Goal: Navigation & Orientation: Find specific page/section

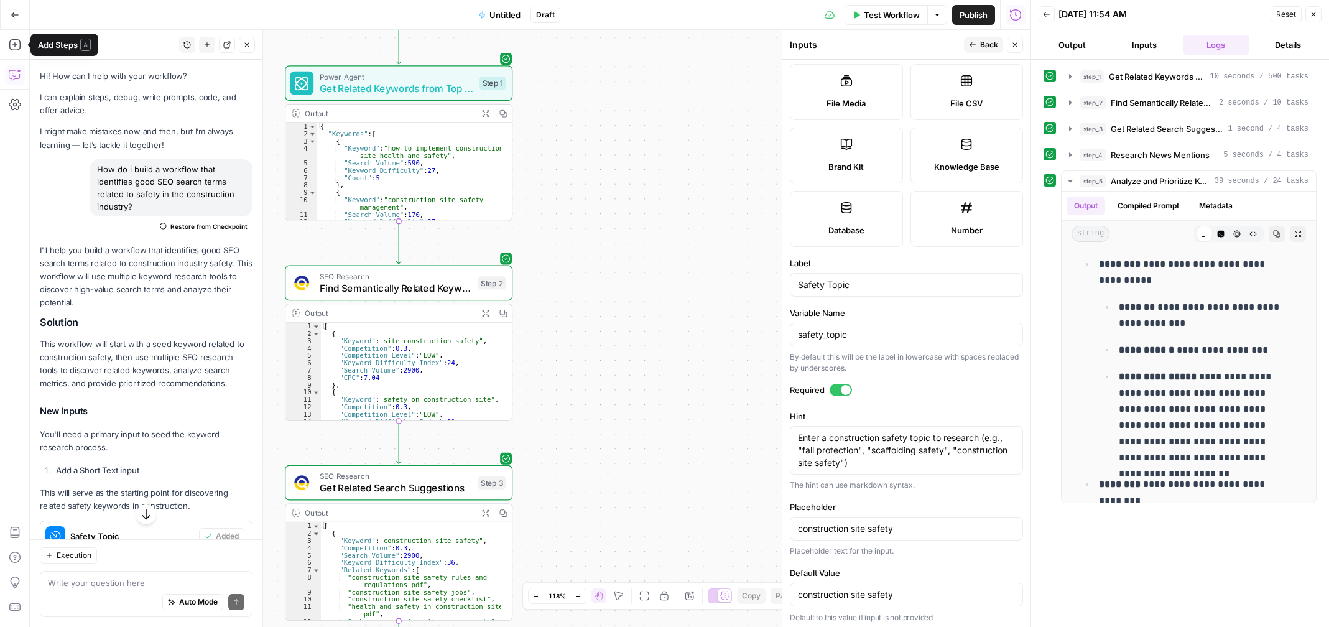
click at [14, 11] on icon "button" at bounding box center [15, 15] width 9 height 9
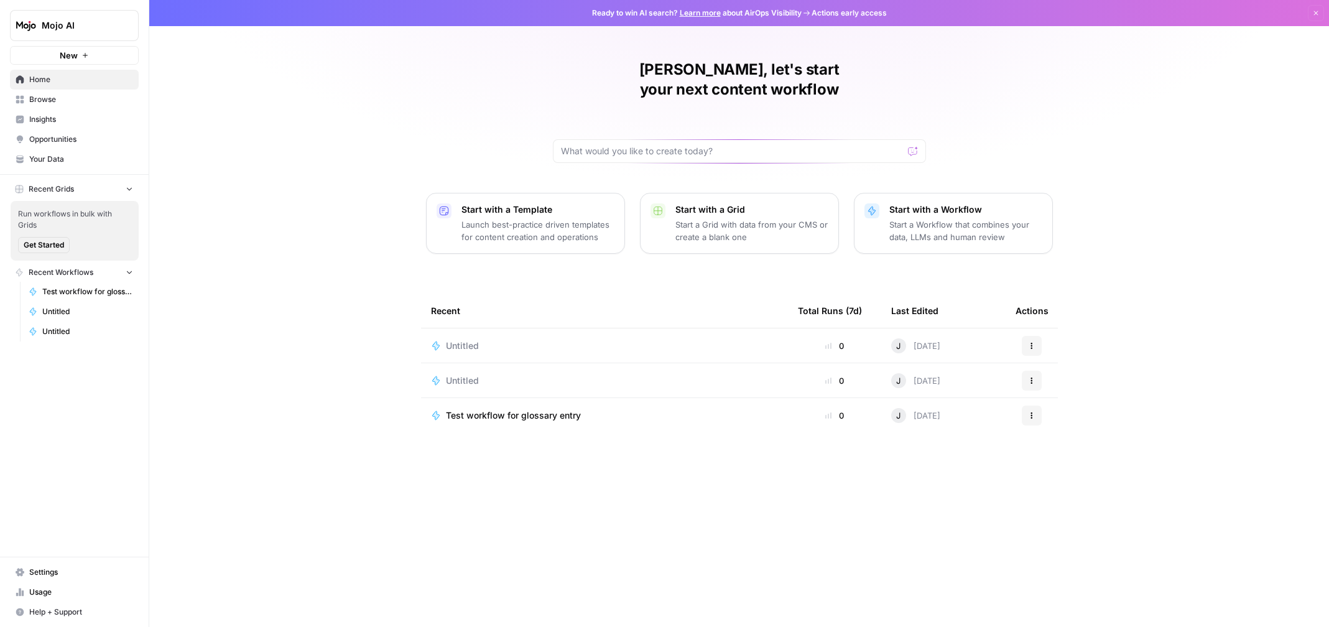
click at [719, 409] on div "Test workflow for glossary entry" at bounding box center [604, 415] width 347 height 12
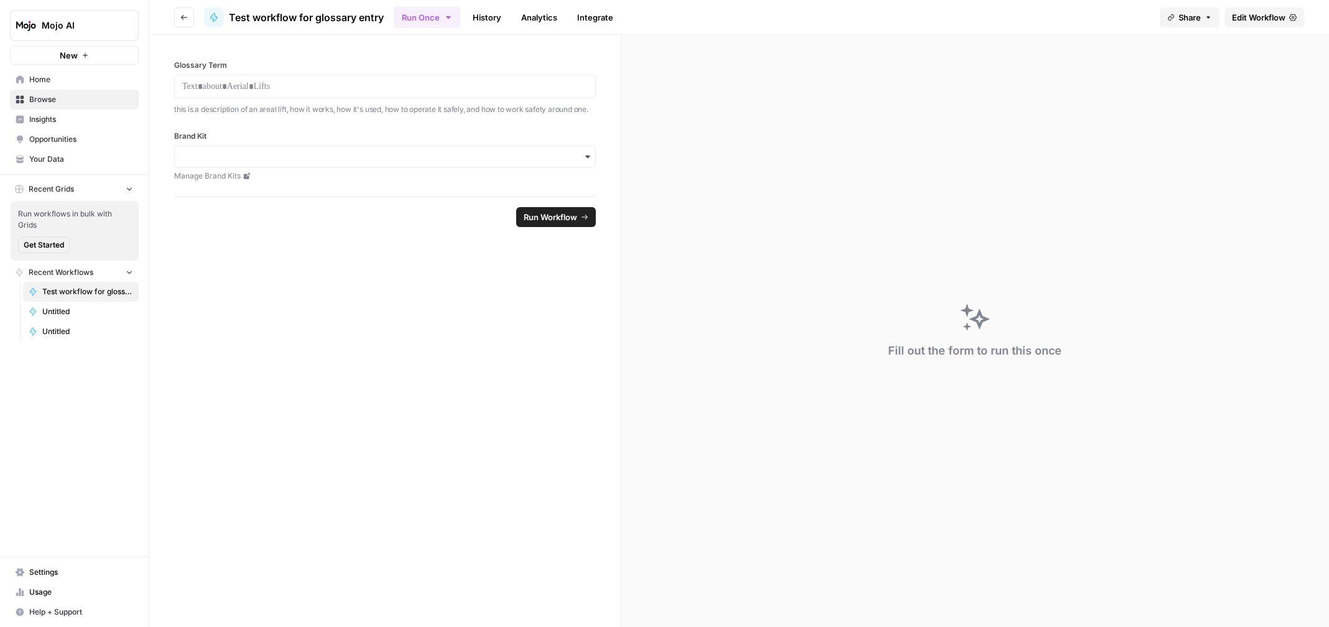
click at [486, 14] on link "History" at bounding box center [487, 17] width 44 height 20
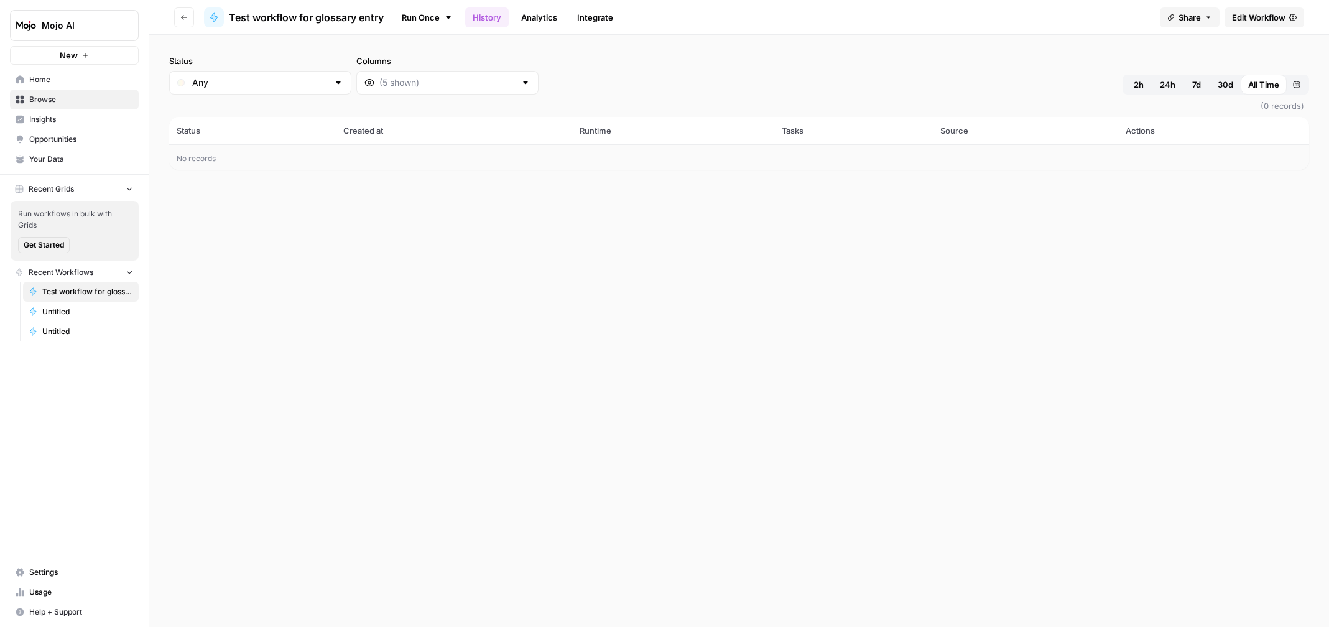
click at [66, 295] on span "Test workflow for glossary entry" at bounding box center [87, 291] width 91 height 11
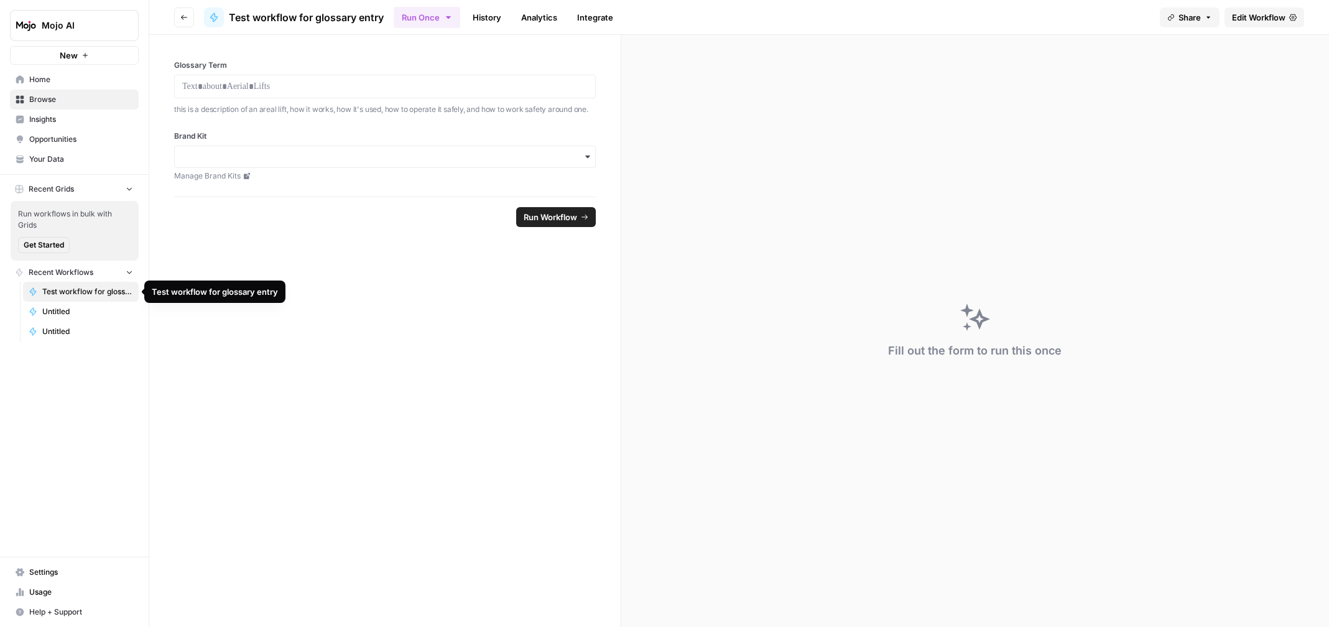
click at [106, 289] on span "Test workflow for glossary entry" at bounding box center [87, 291] width 91 height 11
drag, startPoint x: 106, startPoint y: 289, endPoint x: 95, endPoint y: 458, distance: 169.4
click at [95, 458] on div "Mojo AI New Home Browse Insights Opportunities Your Data Recent Grids Run workf…" at bounding box center [74, 313] width 149 height 627
click at [1259, 14] on span "Edit Workflow" at bounding box center [1258, 17] width 53 height 12
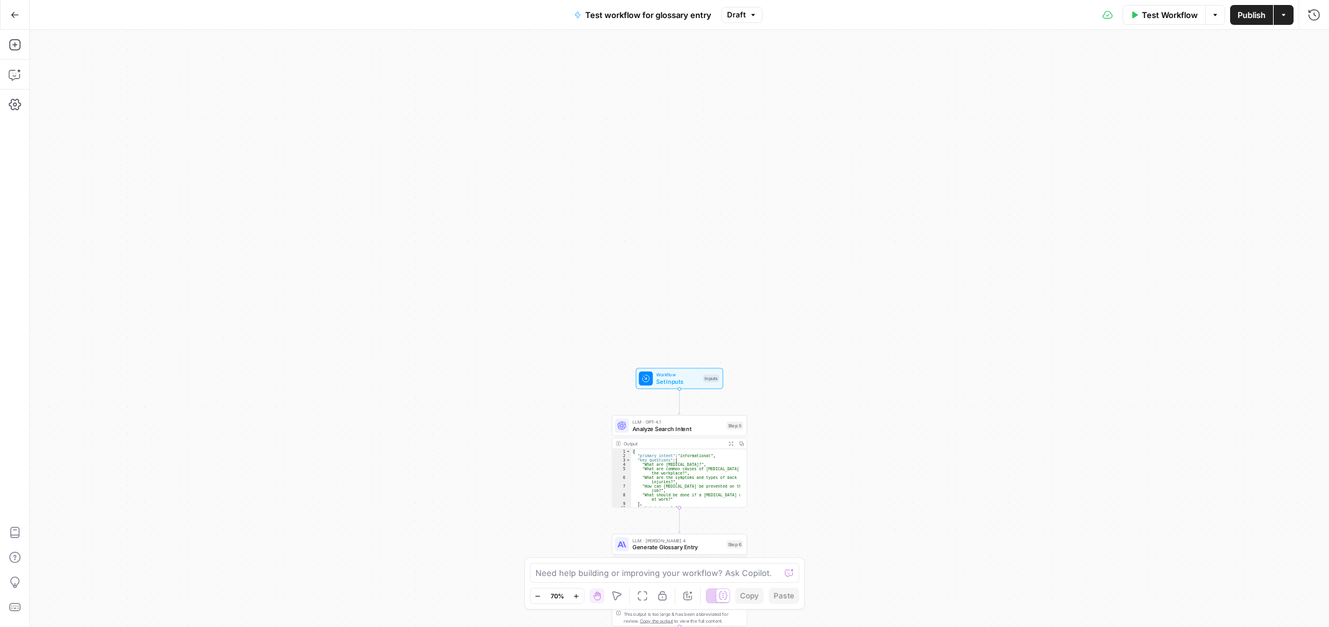
click at [14, 14] on icon "button" at bounding box center [14, 15] width 7 height 6
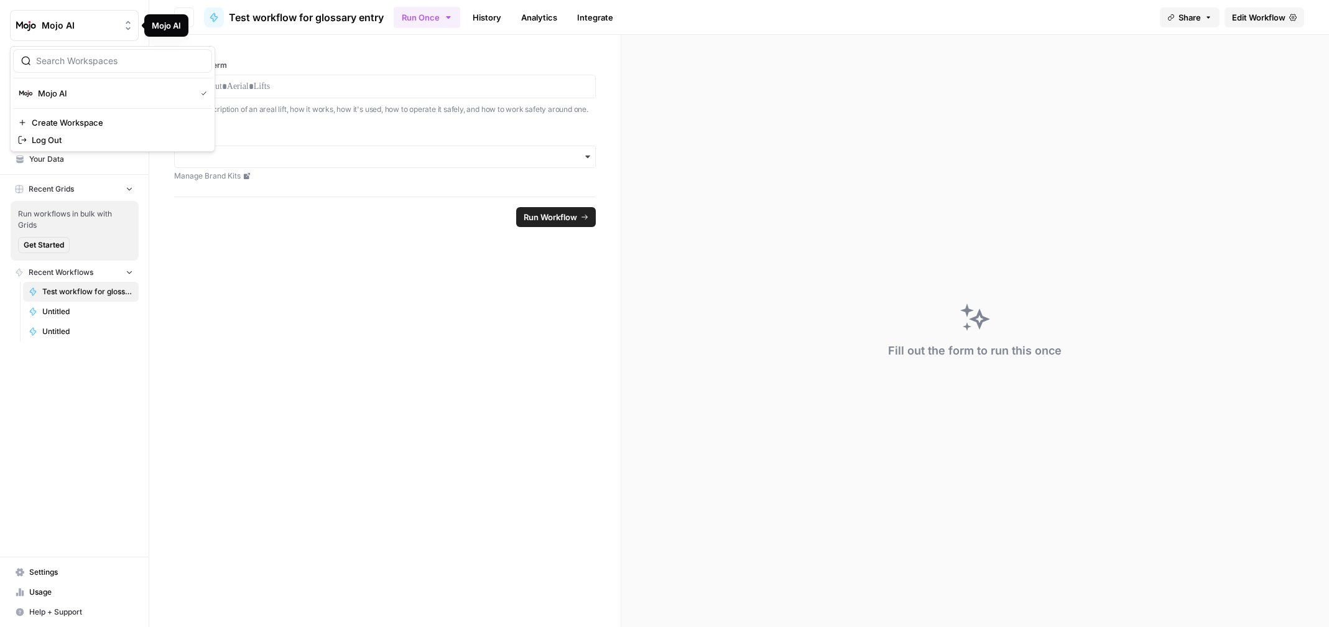
click at [80, 30] on span "Mojo AI" at bounding box center [79, 25] width 75 height 12
click at [494, 21] on link "History" at bounding box center [487, 17] width 44 height 20
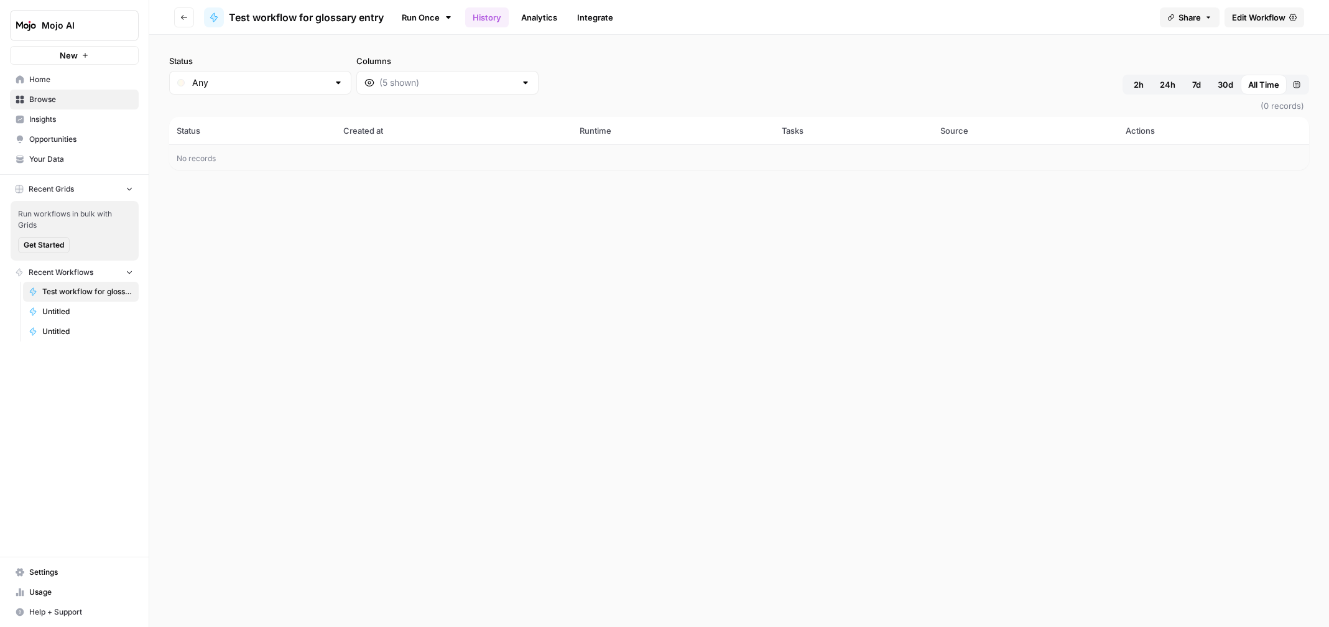
click at [545, 16] on link "Analytics" at bounding box center [538, 17] width 51 height 20
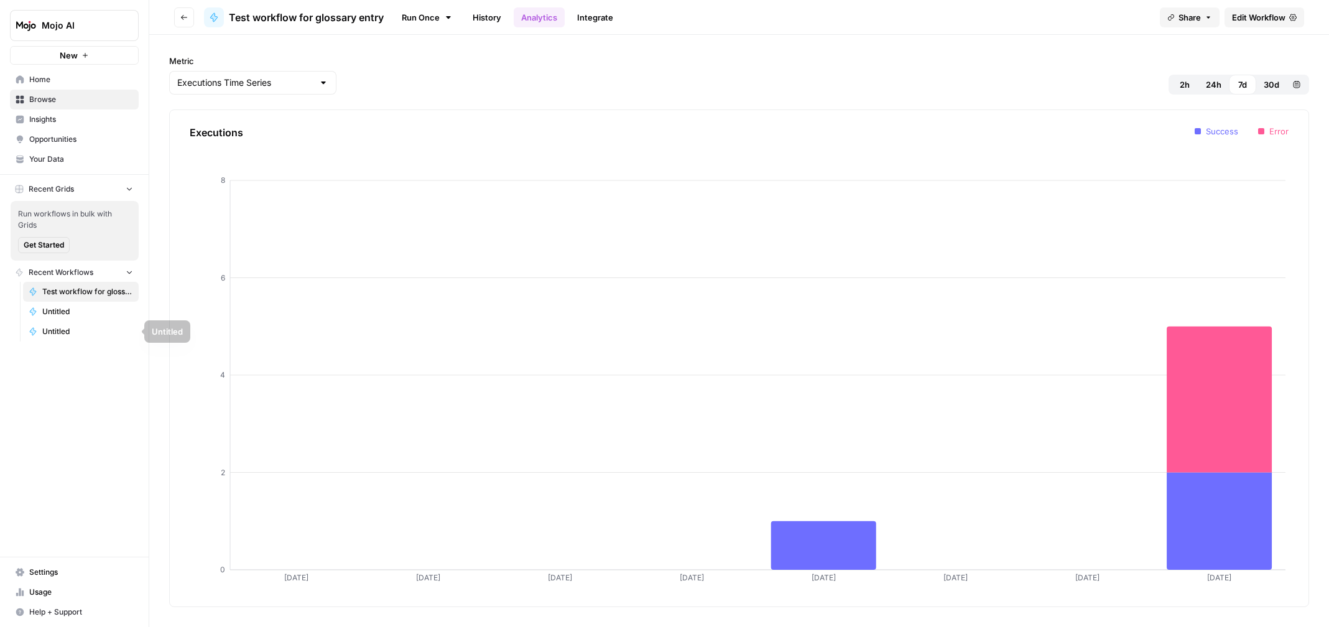
click at [87, 313] on span "Untitled" at bounding box center [87, 311] width 91 height 11
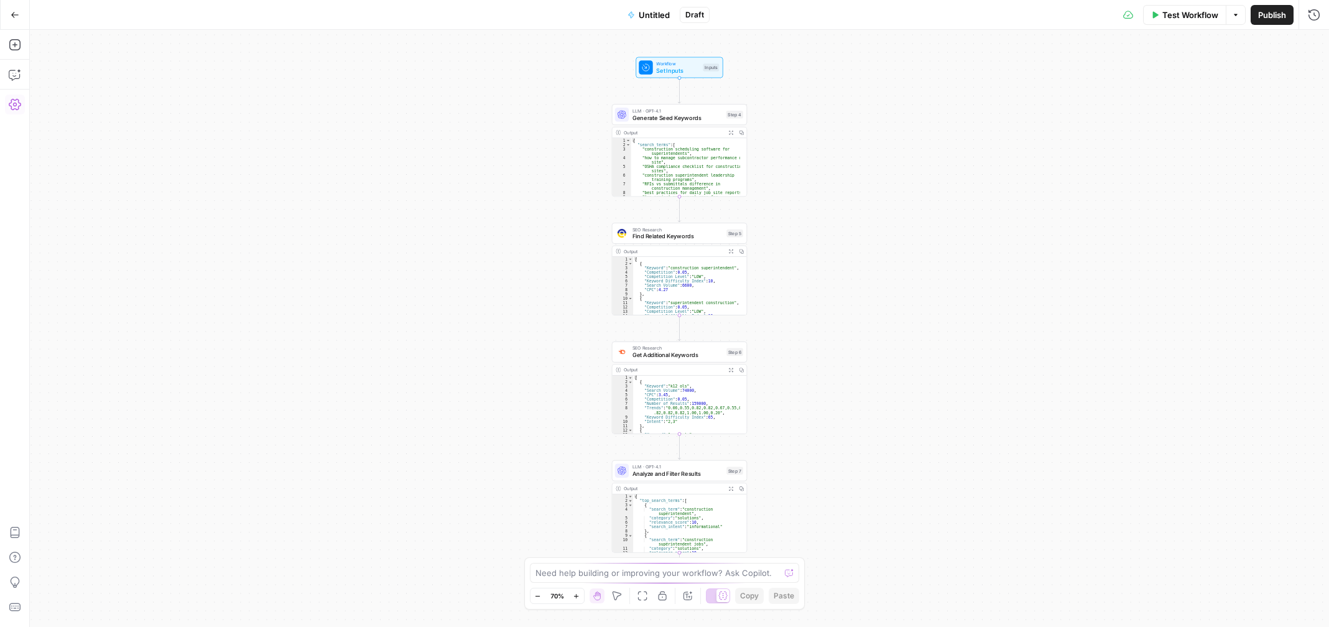
click at [11, 109] on icon "button" at bounding box center [15, 104] width 12 height 11
click at [364, 75] on div "Workflow Set Inputs Inputs LLM · GPT-4.1 Generate Seed Keywords Step 4 Output E…" at bounding box center [679, 328] width 1299 height 597
click at [11, 14] on icon "button" at bounding box center [15, 15] width 9 height 9
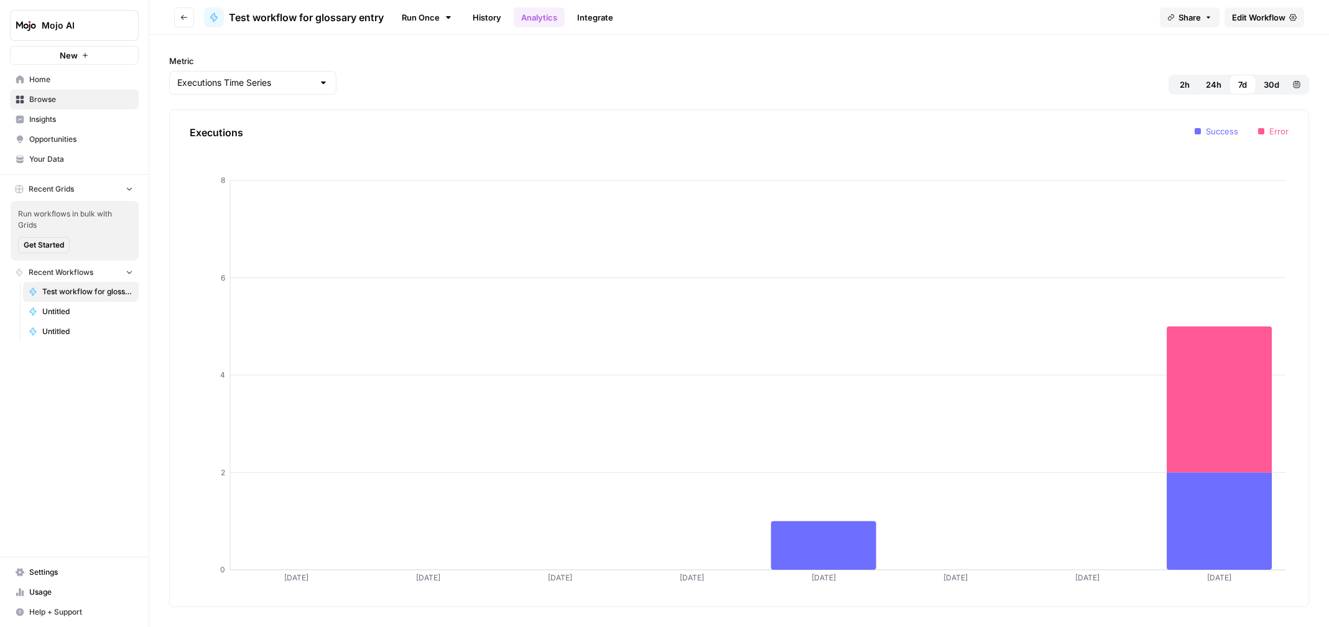
click at [32, 591] on span "Usage" at bounding box center [81, 591] width 104 height 11
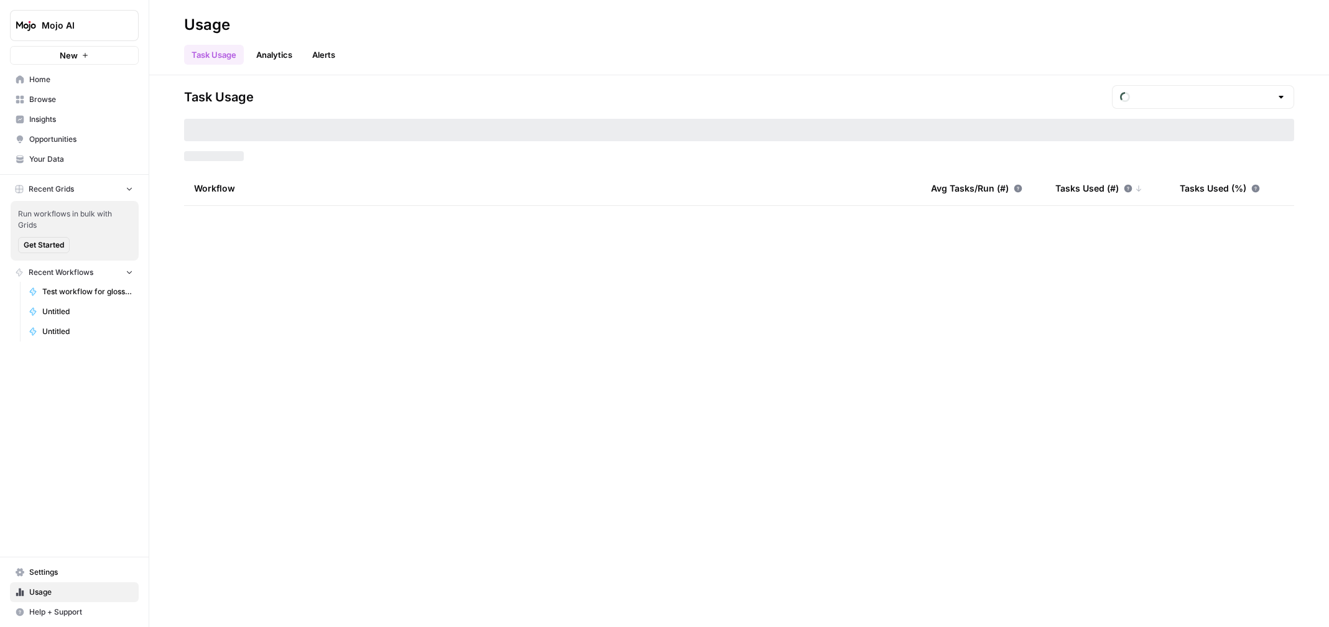
type input "September Included Tasks"
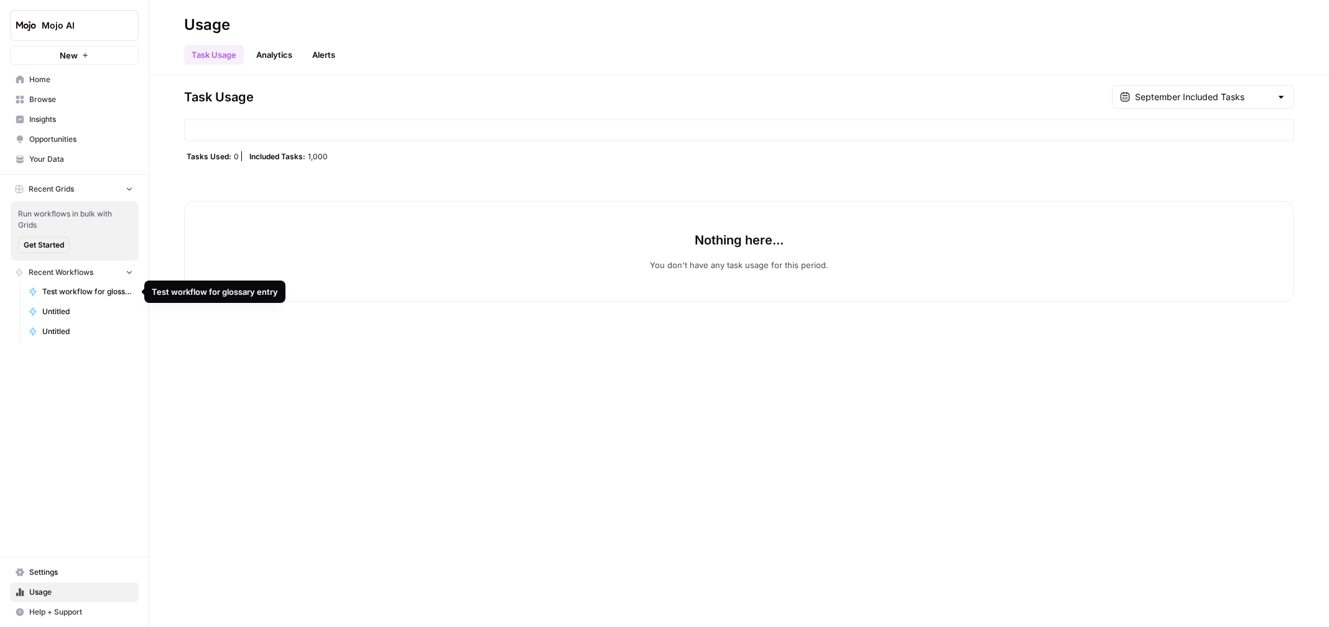
click at [67, 310] on span "Untitled" at bounding box center [87, 311] width 91 height 11
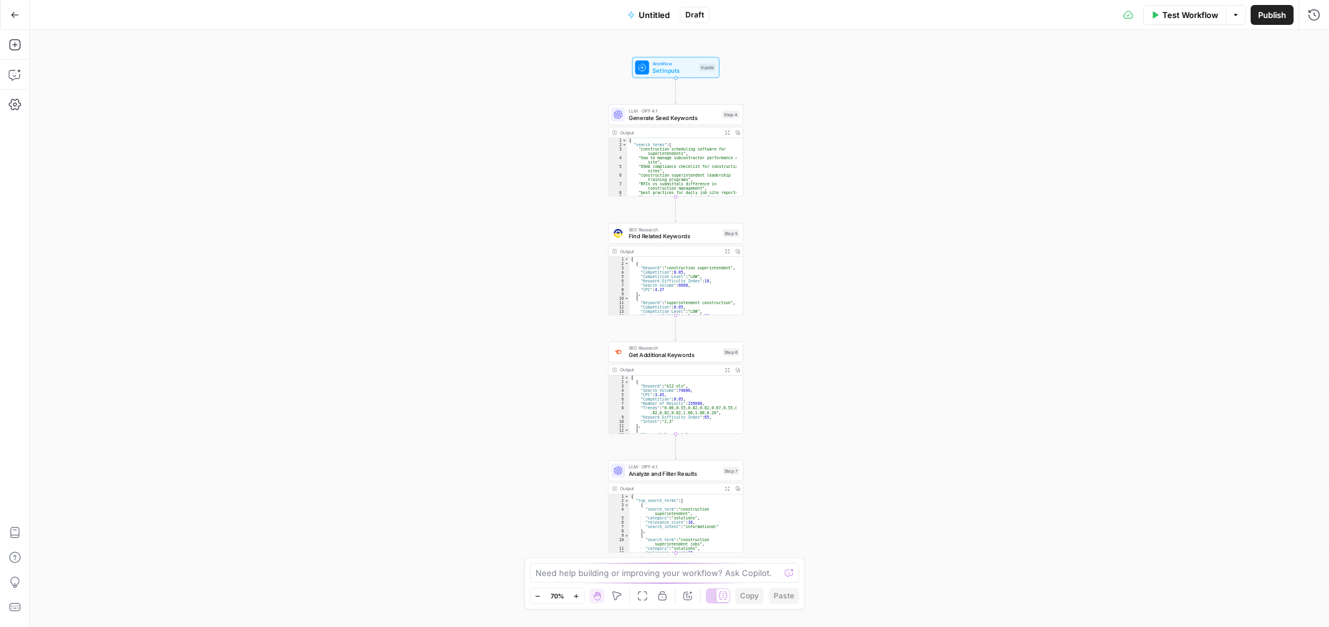
click at [14, 14] on icon "button" at bounding box center [15, 15] width 9 height 9
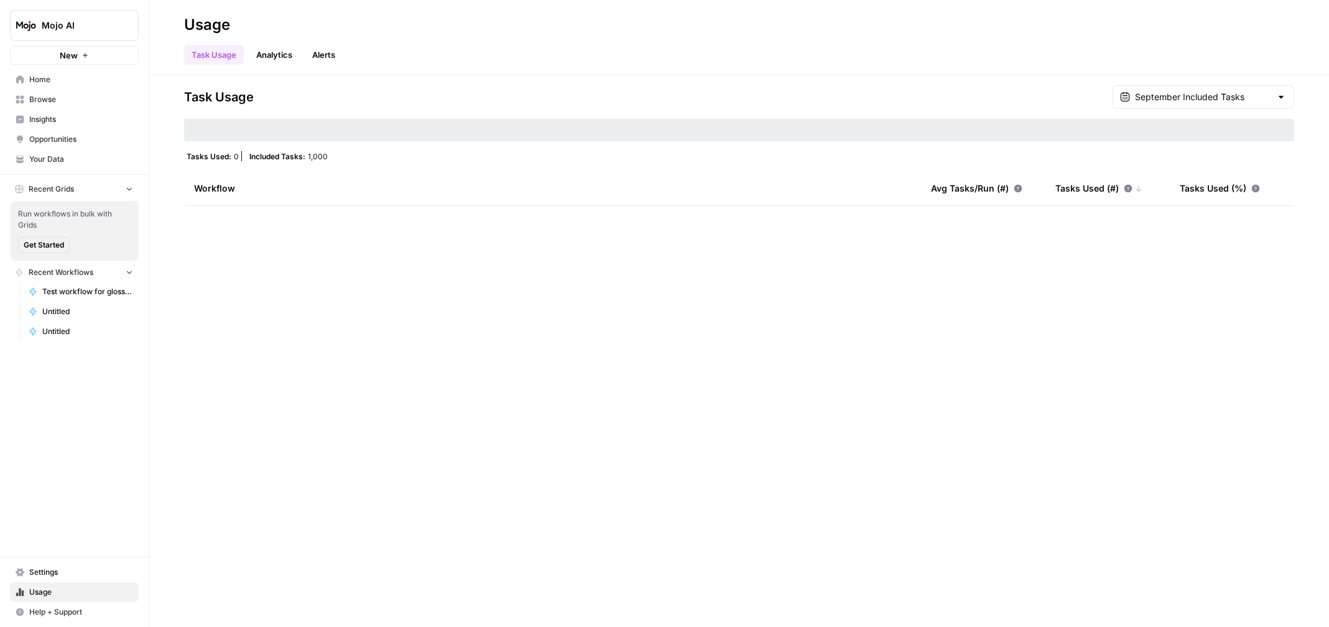
click at [496, 257] on div "Task Usage September Included Tasks Tasks Used: 0 Included Tasks: 1,000 Workflo…" at bounding box center [738, 350] width 1179 height 551
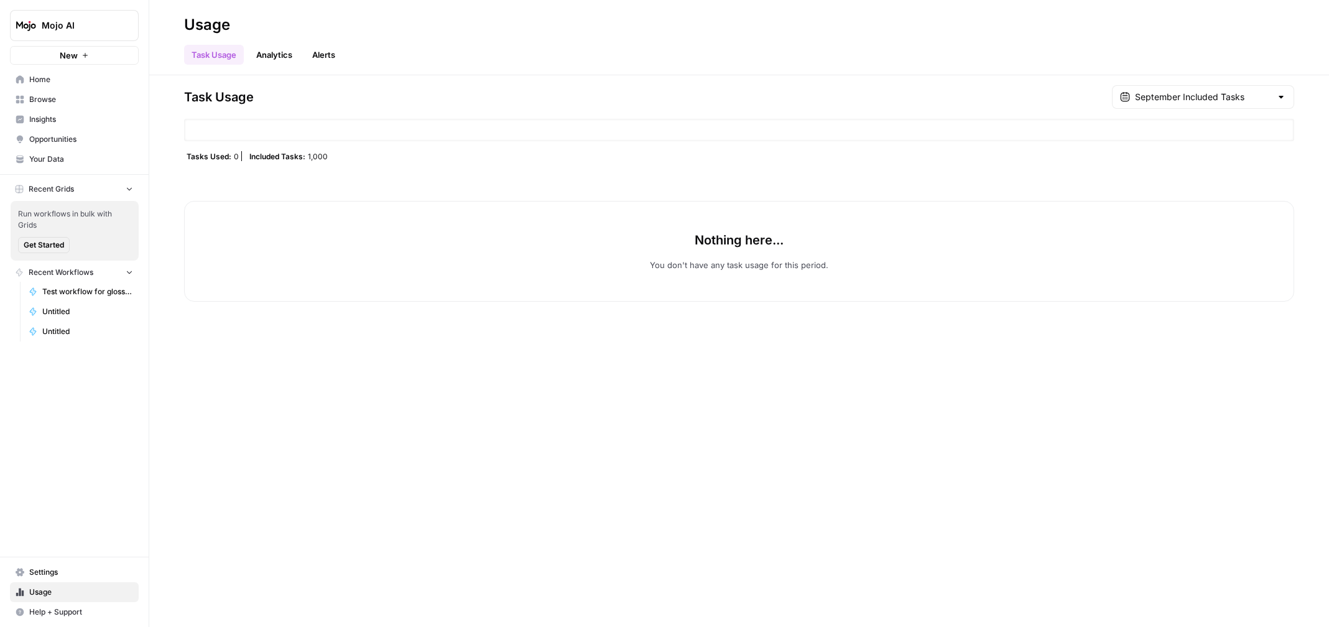
click at [1288, 96] on div "September Included Tasks" at bounding box center [1203, 97] width 182 height 24
type input "September Included Tasks"
click at [1069, 57] on div "Task Usage Analytics Alerts" at bounding box center [739, 50] width 1110 height 30
click at [90, 156] on span "Your Data" at bounding box center [81, 159] width 104 height 11
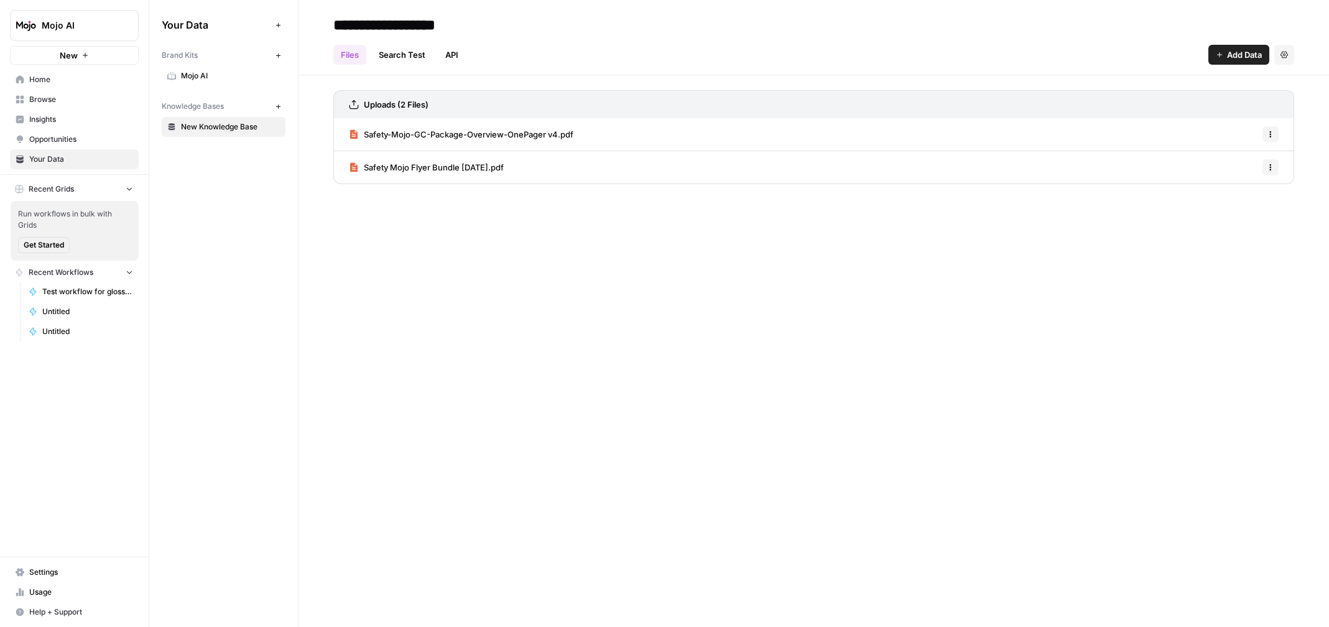
click at [60, 590] on span "Usage" at bounding box center [81, 591] width 104 height 11
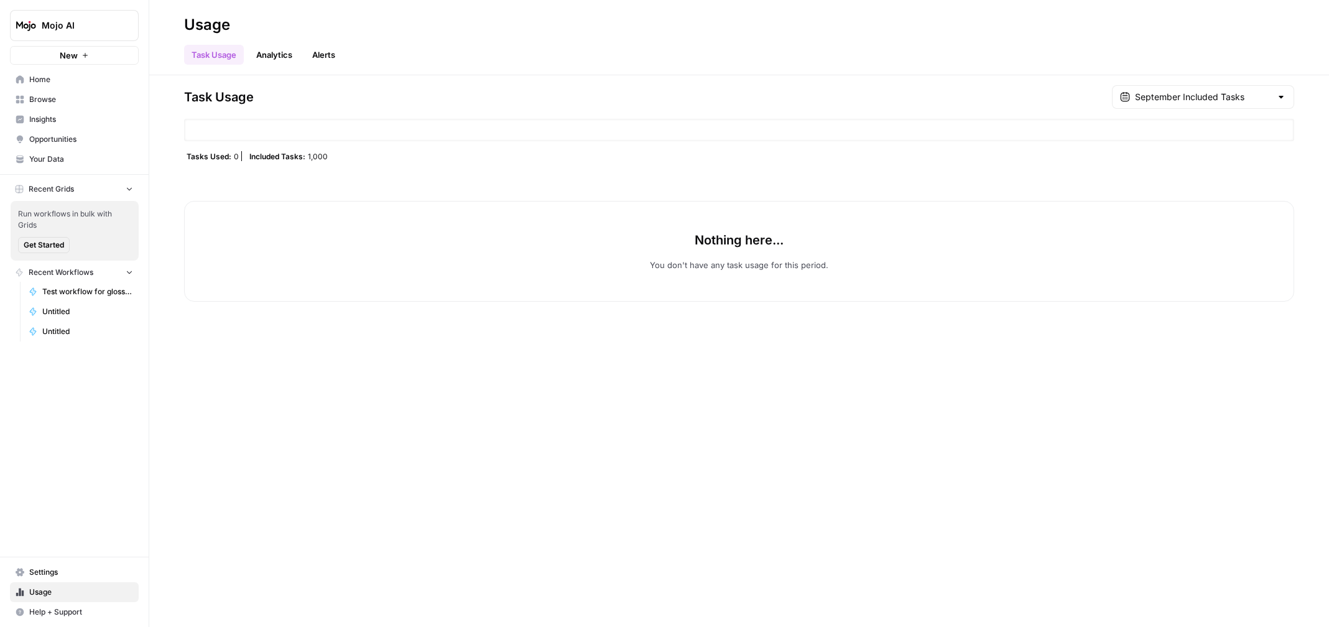
click at [60, 569] on span "Settings" at bounding box center [81, 571] width 104 height 11
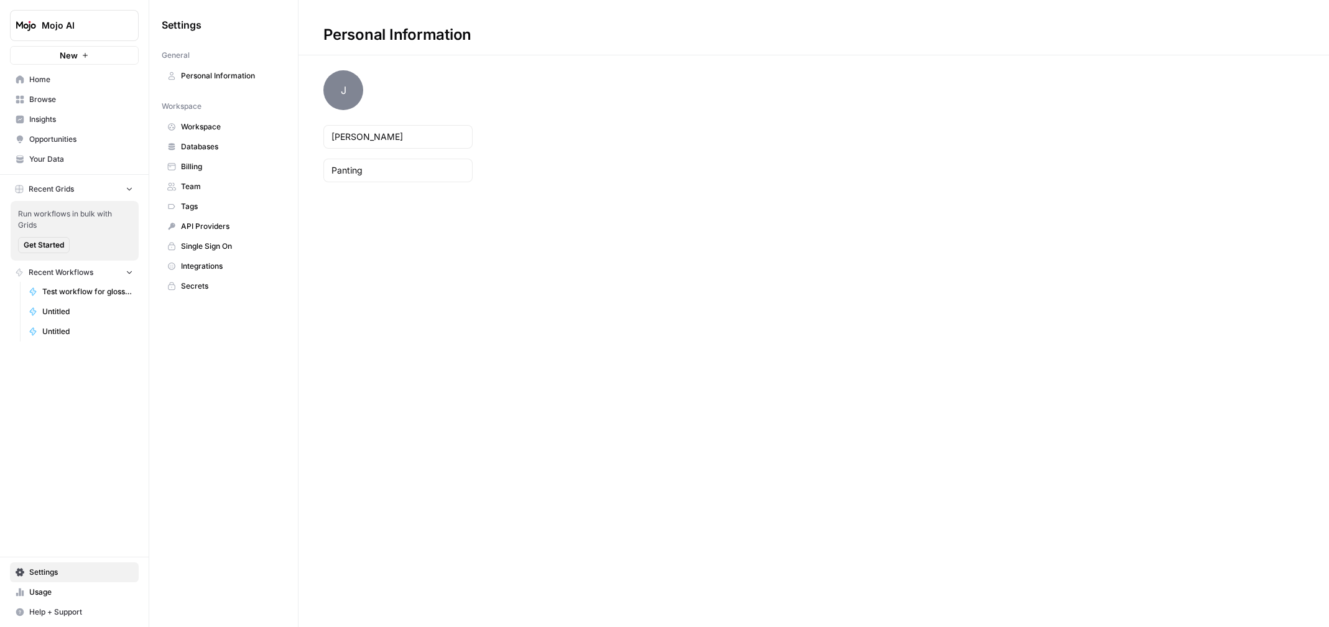
click at [201, 265] on span "Integrations" at bounding box center [230, 265] width 99 height 11
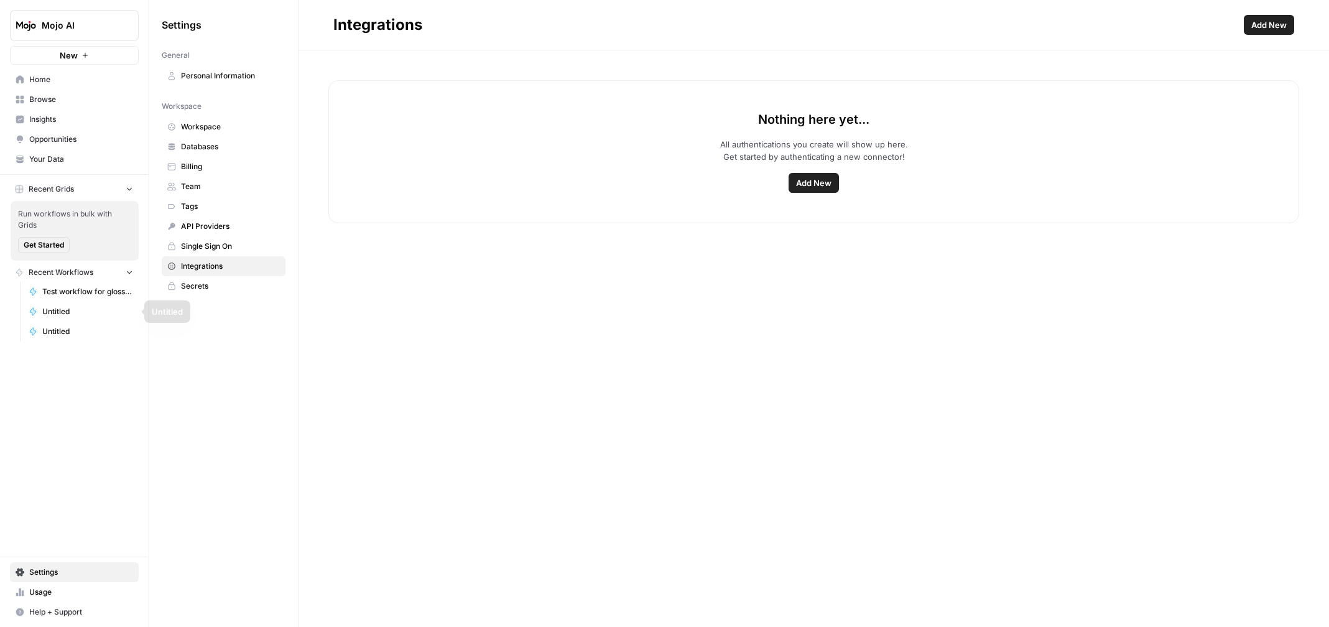
click at [73, 288] on span "Test workflow for glossary entry" at bounding box center [87, 291] width 91 height 11
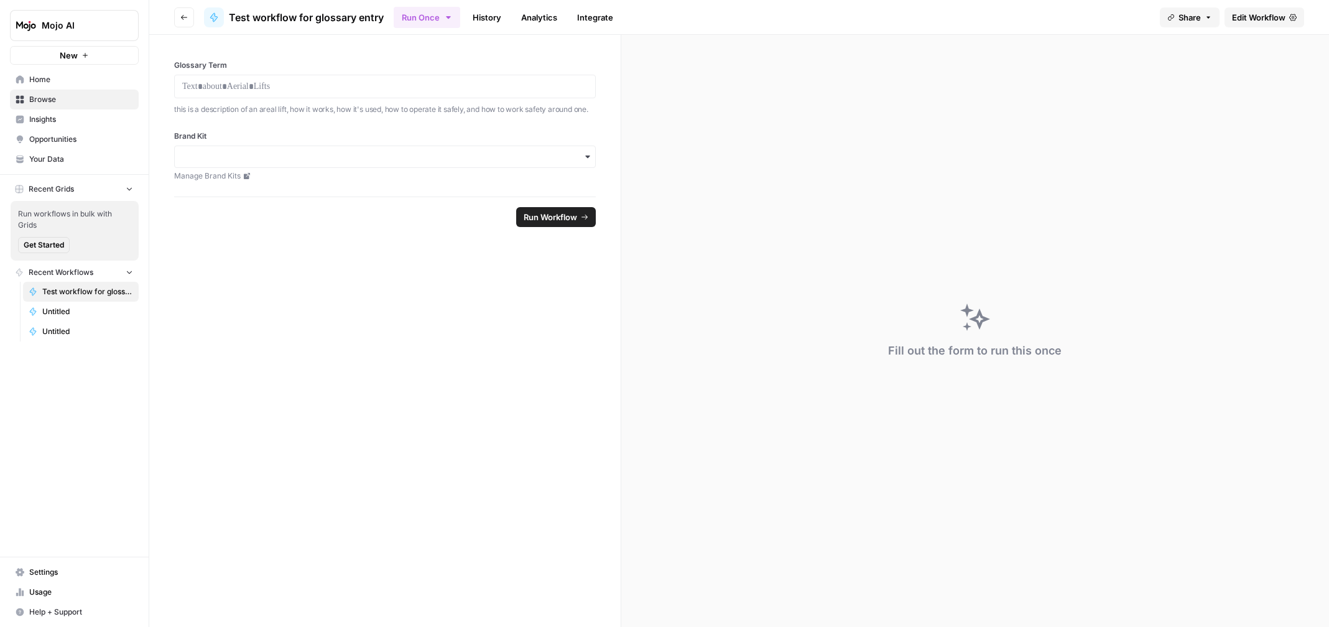
click at [1273, 17] on span "Edit Workflow" at bounding box center [1258, 17] width 53 height 12
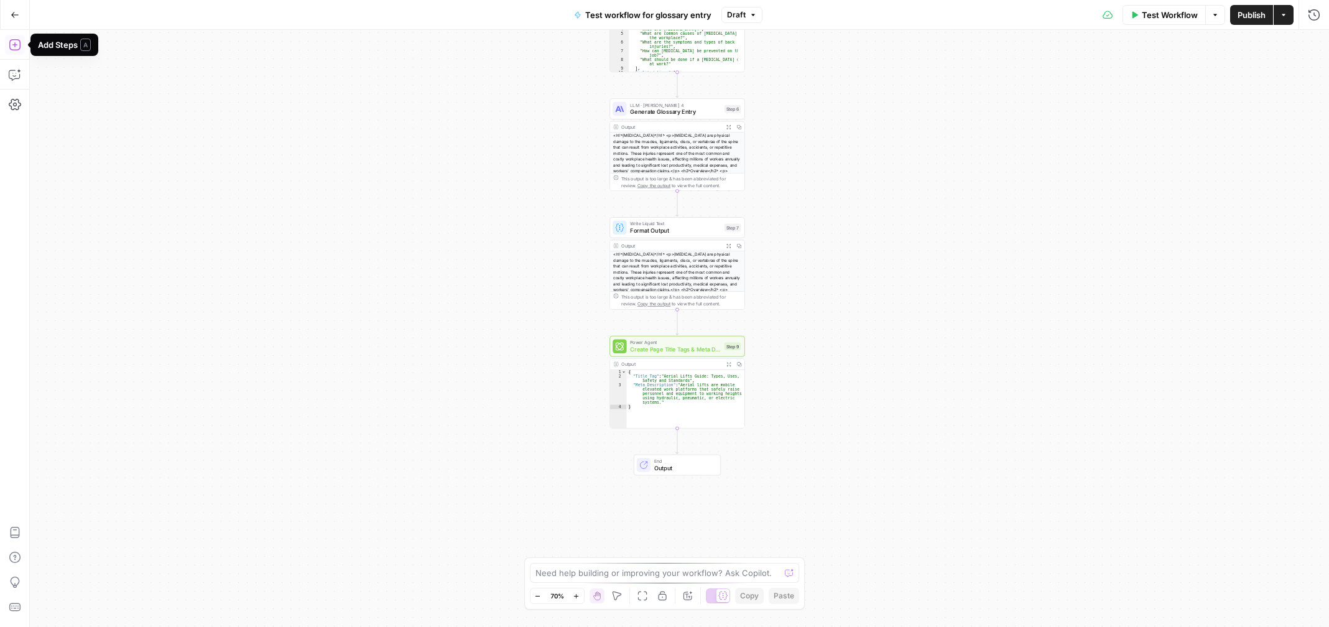
click at [14, 39] on icon "button" at bounding box center [14, 44] width 11 height 11
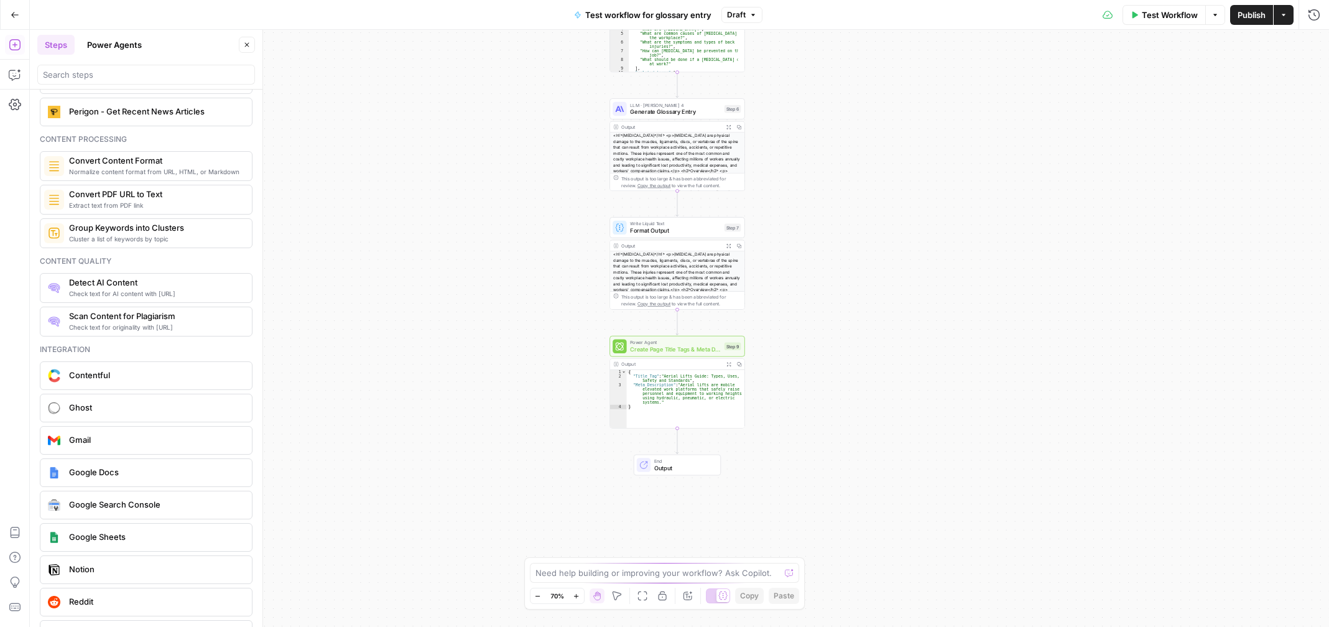
scroll to position [2139, 0]
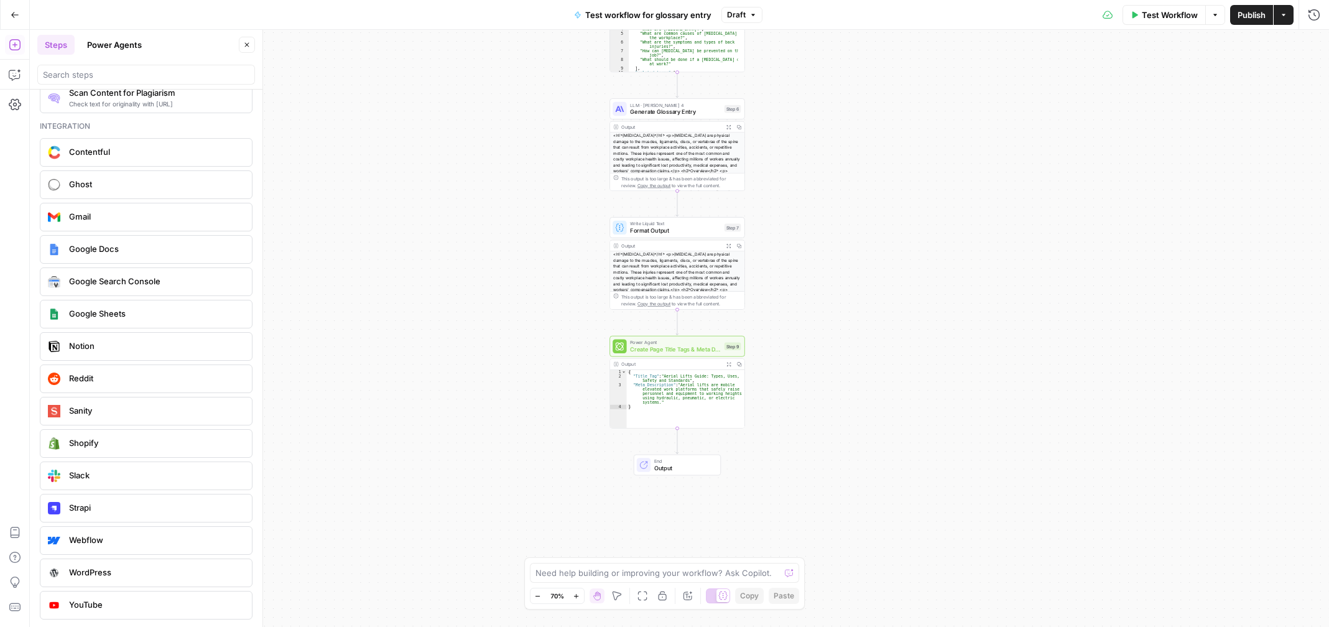
click at [113, 42] on button "Power Agents" at bounding box center [115, 45] width 70 height 20
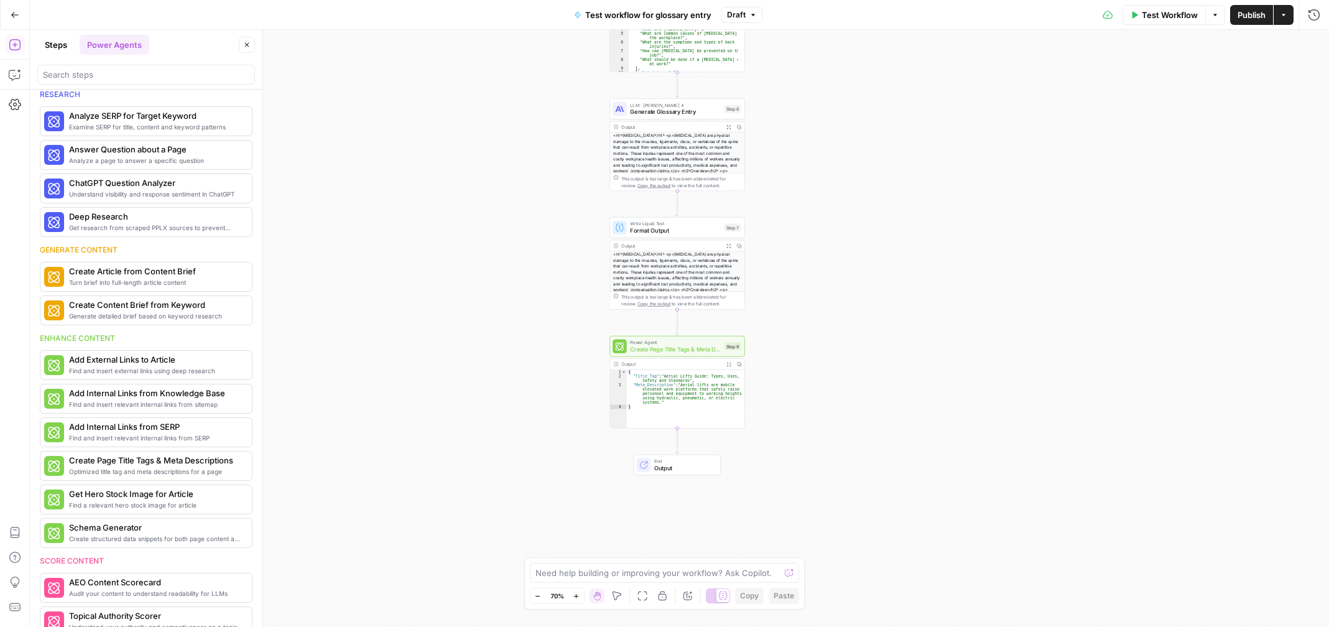
scroll to position [0, 0]
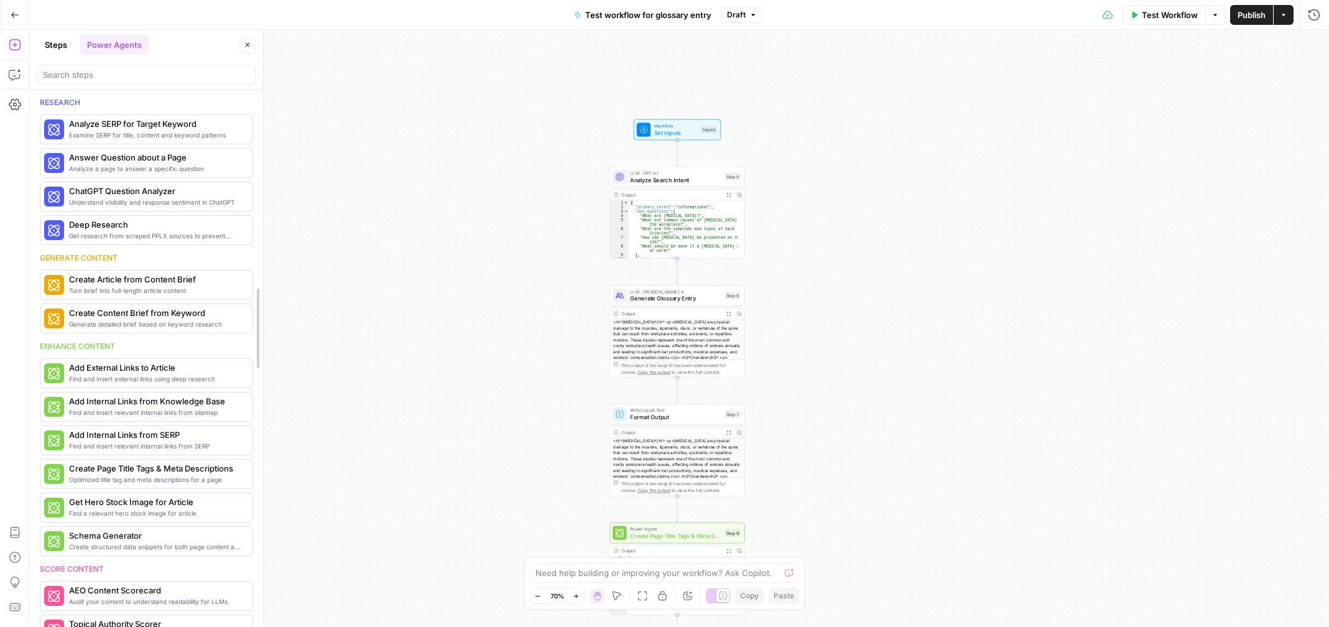
drag, startPoint x: 259, startPoint y: 129, endPoint x: 260, endPoint y: 170, distance: 40.4
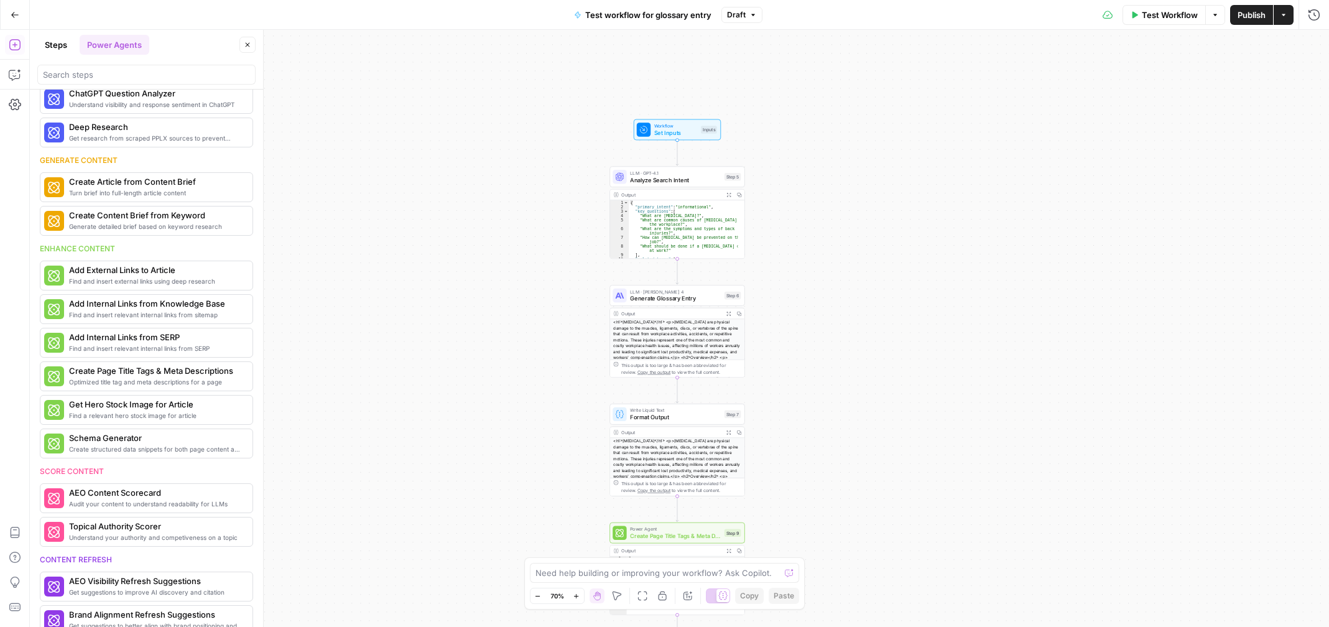
scroll to position [187, 0]
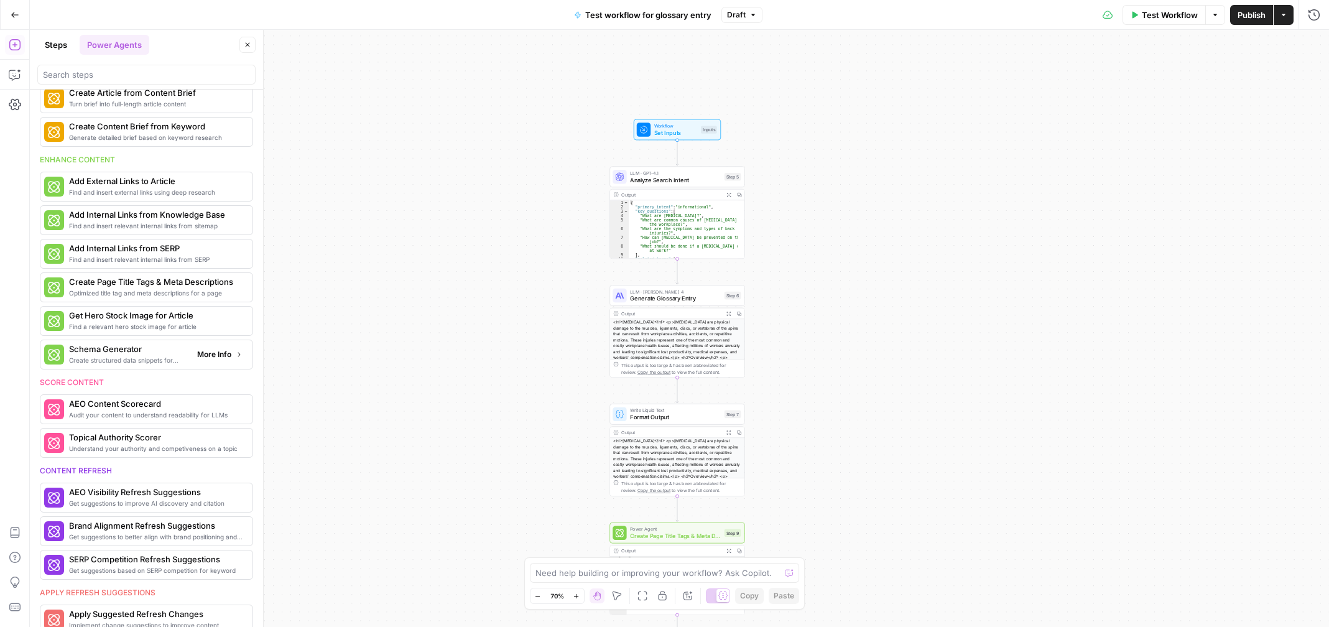
click at [220, 355] on span "More Info" at bounding box center [214, 354] width 34 height 11
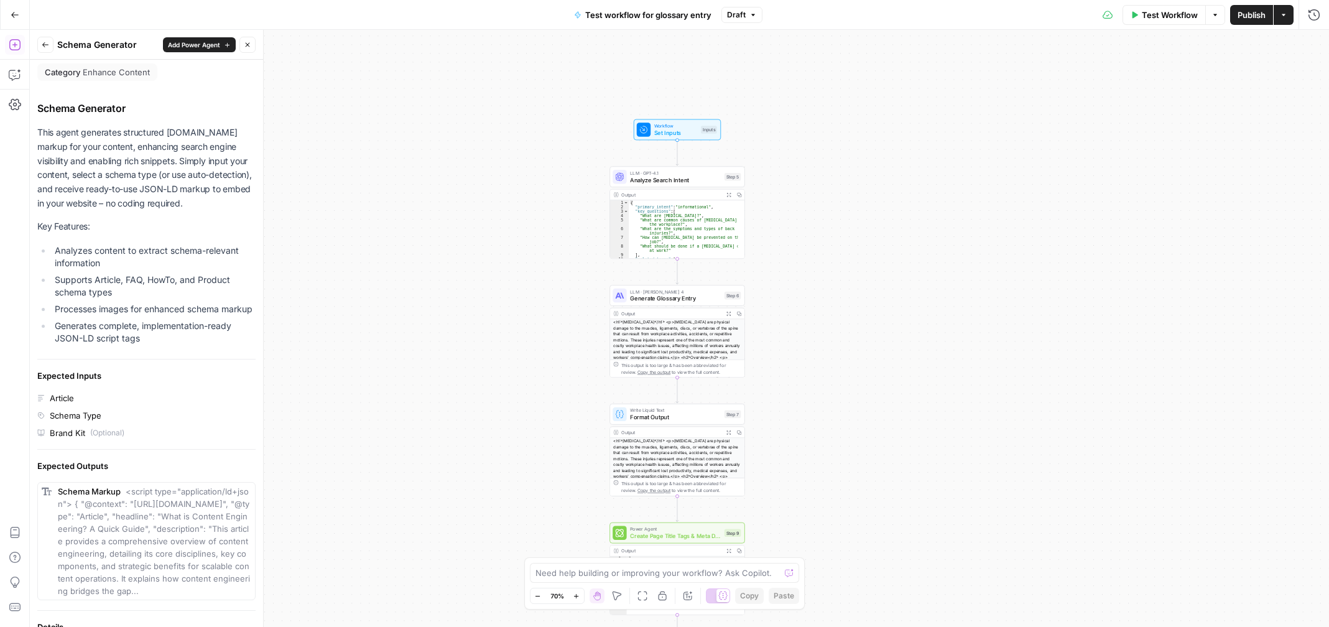
scroll to position [0, 0]
click at [44, 44] on icon "button" at bounding box center [45, 44] width 6 height 5
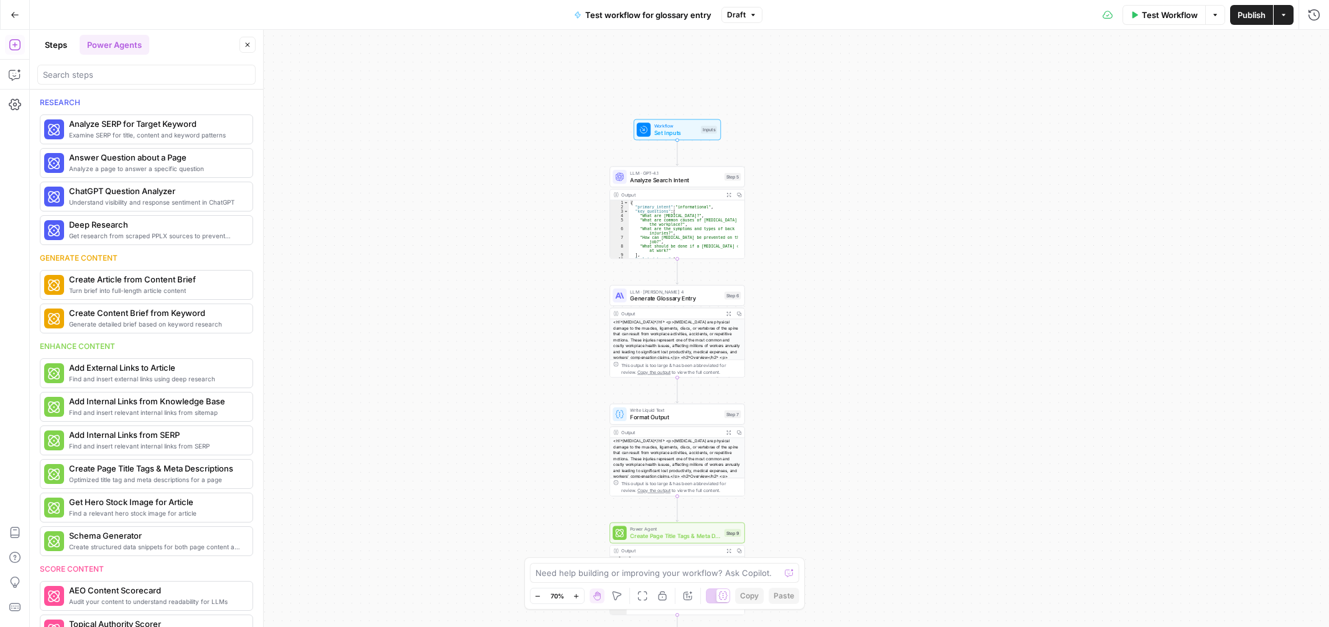
scroll to position [187, 0]
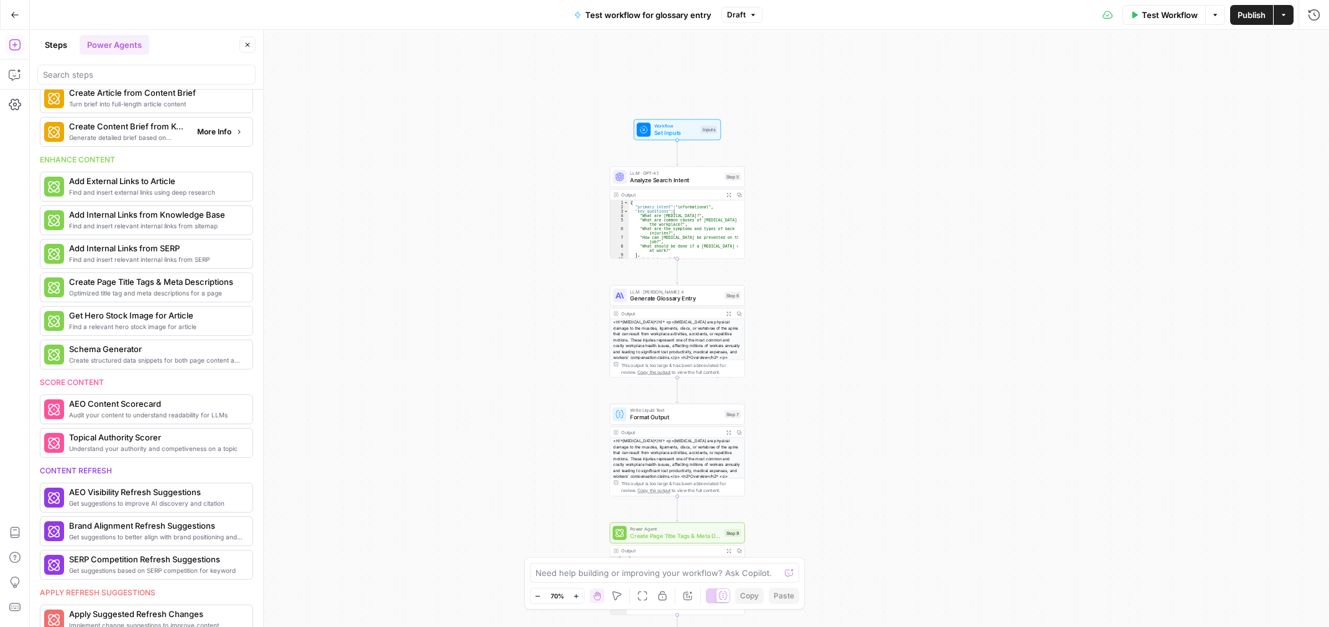
click at [235, 132] on icon "button" at bounding box center [238, 131] width 7 height 7
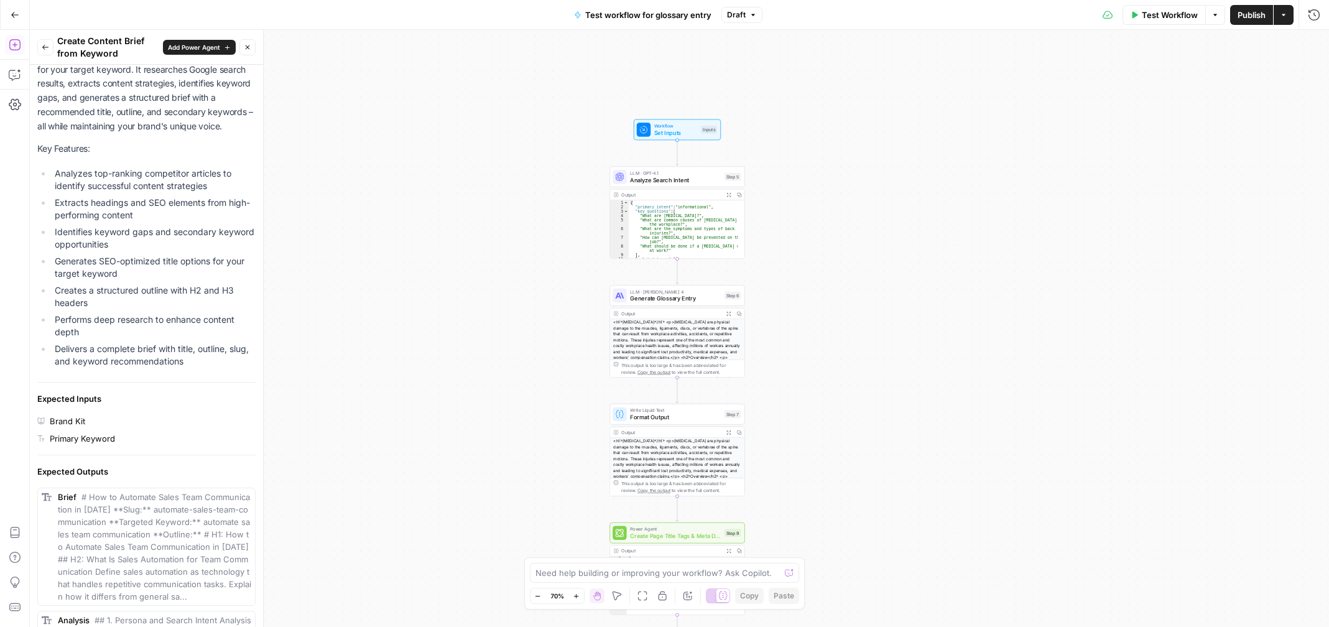
scroll to position [0, 0]
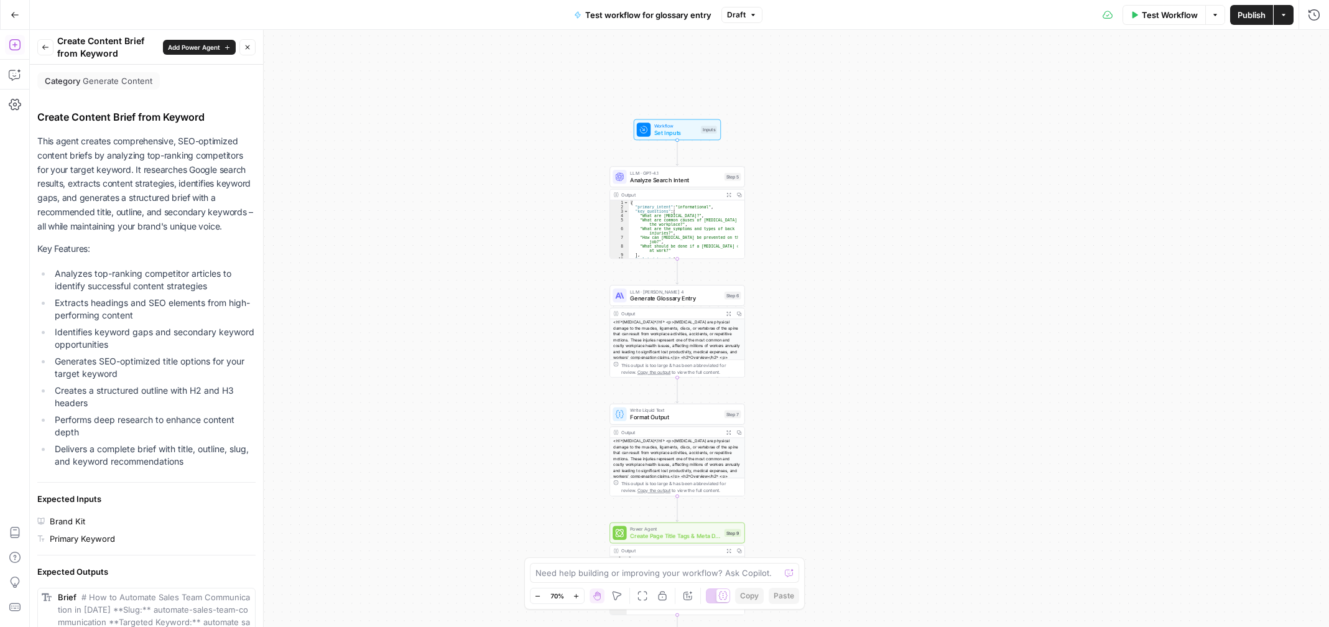
click at [45, 50] on icon "button" at bounding box center [45, 47] width 7 height 7
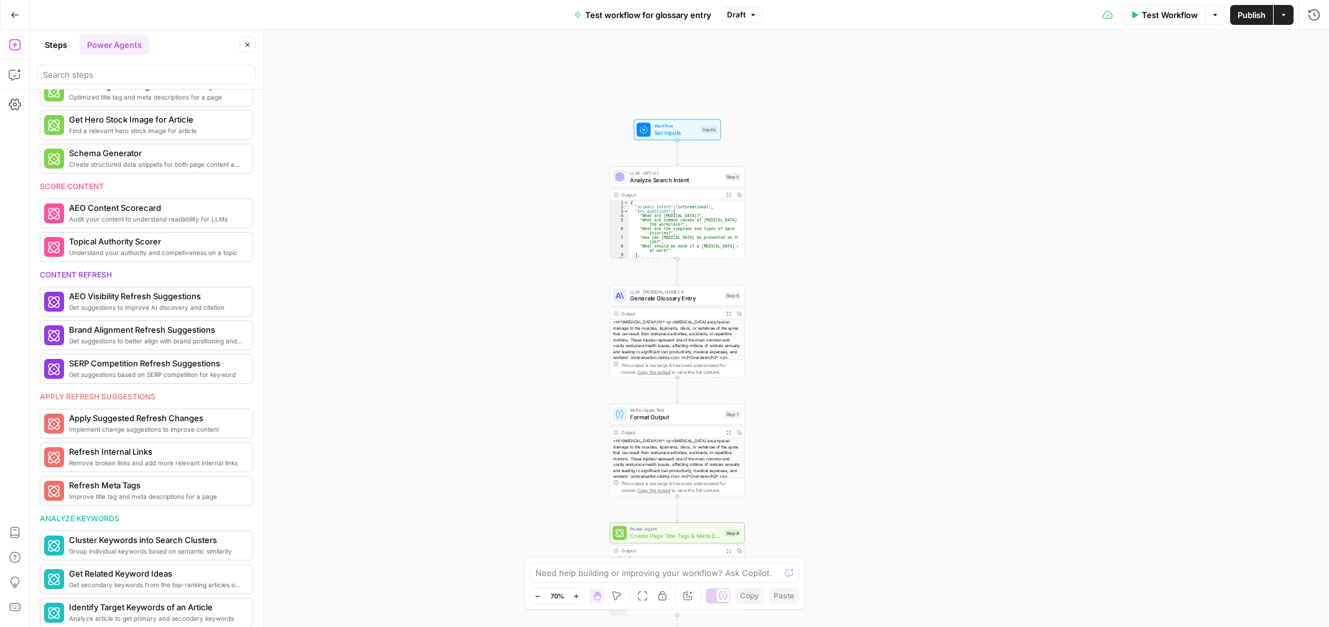
scroll to position [390, 0]
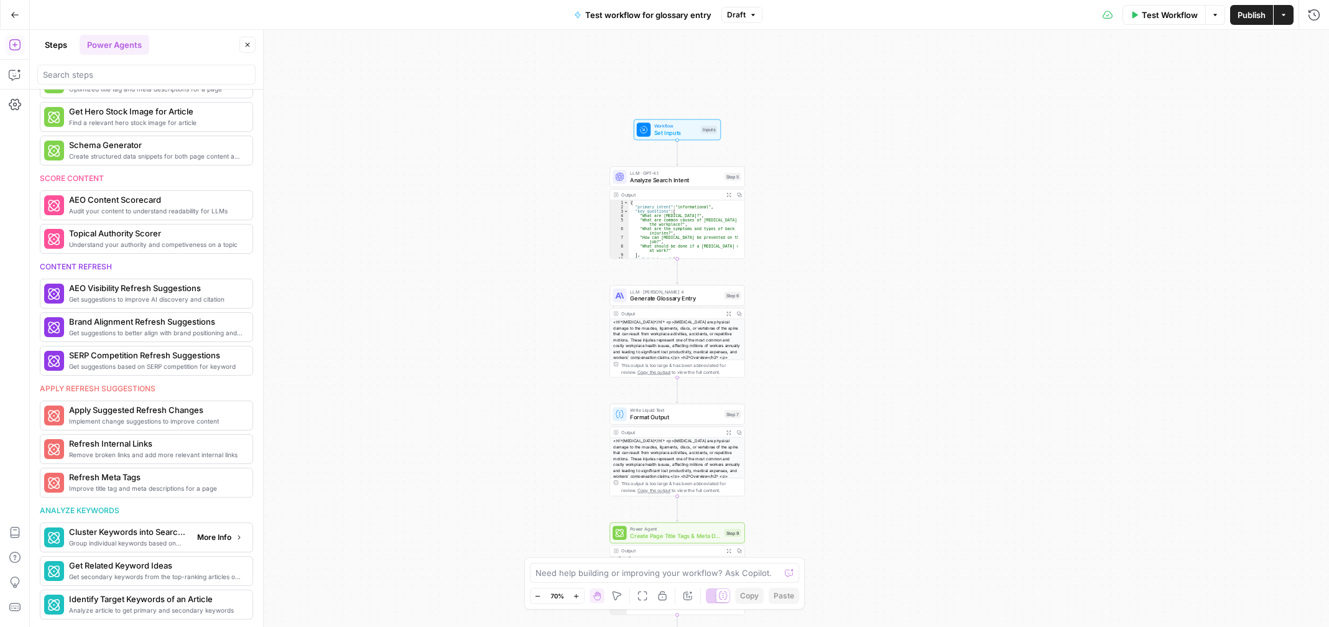
click at [221, 535] on span "More Info" at bounding box center [214, 537] width 34 height 11
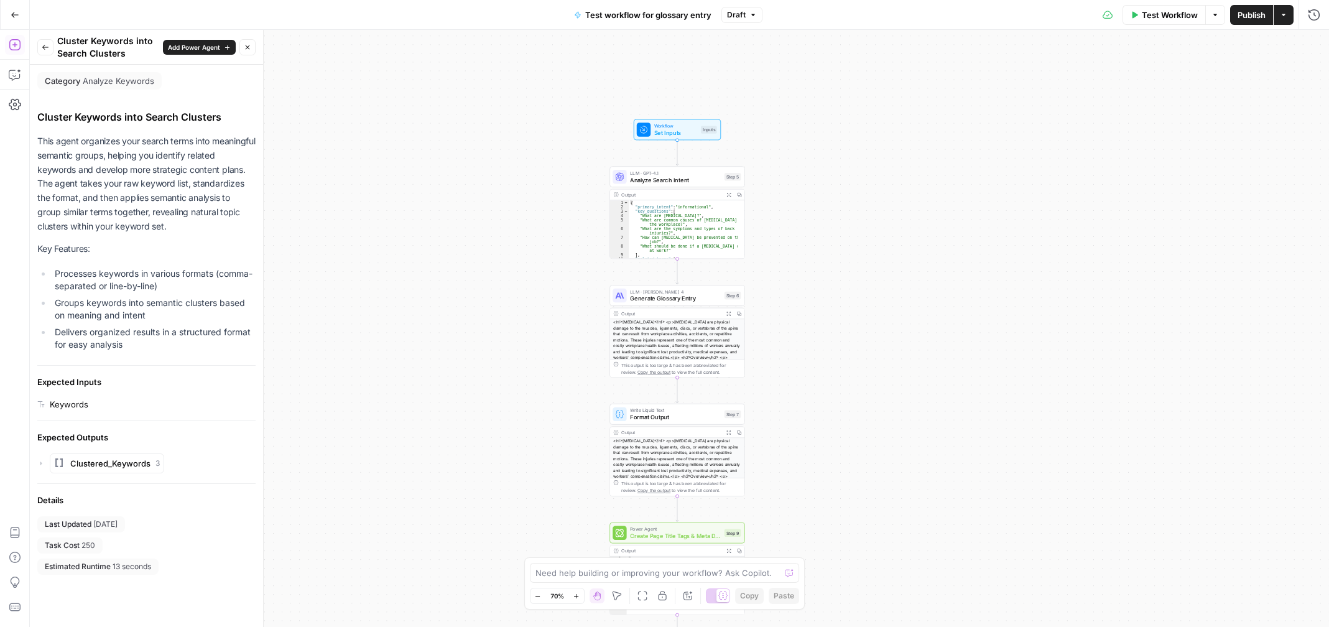
click at [42, 48] on icon "button" at bounding box center [45, 47] width 7 height 7
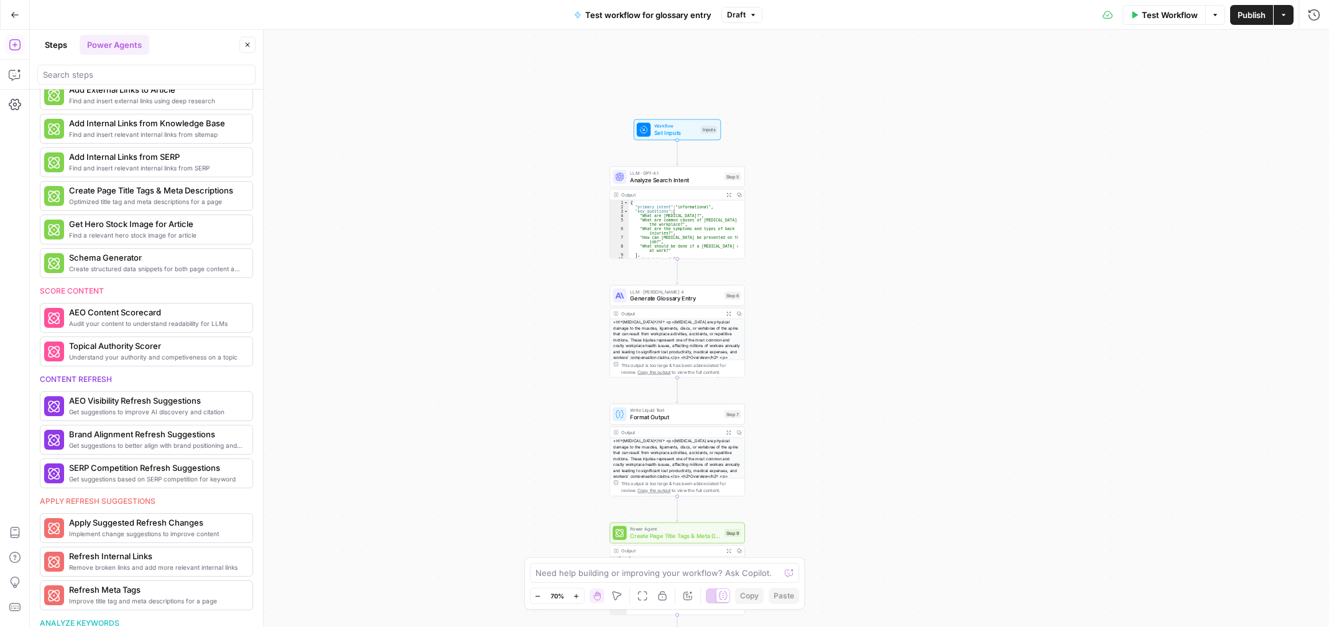
scroll to position [0, 0]
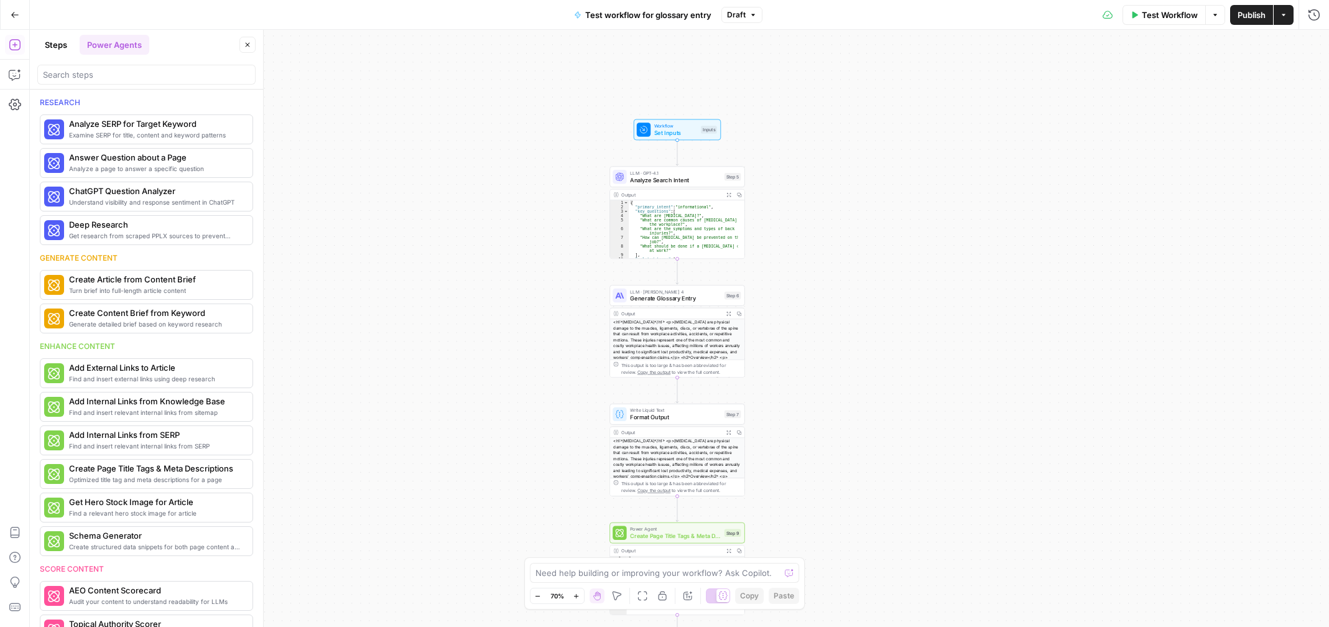
click at [52, 38] on button "Steps" at bounding box center [55, 45] width 37 height 20
